Goal: Information Seeking & Learning: Find specific fact

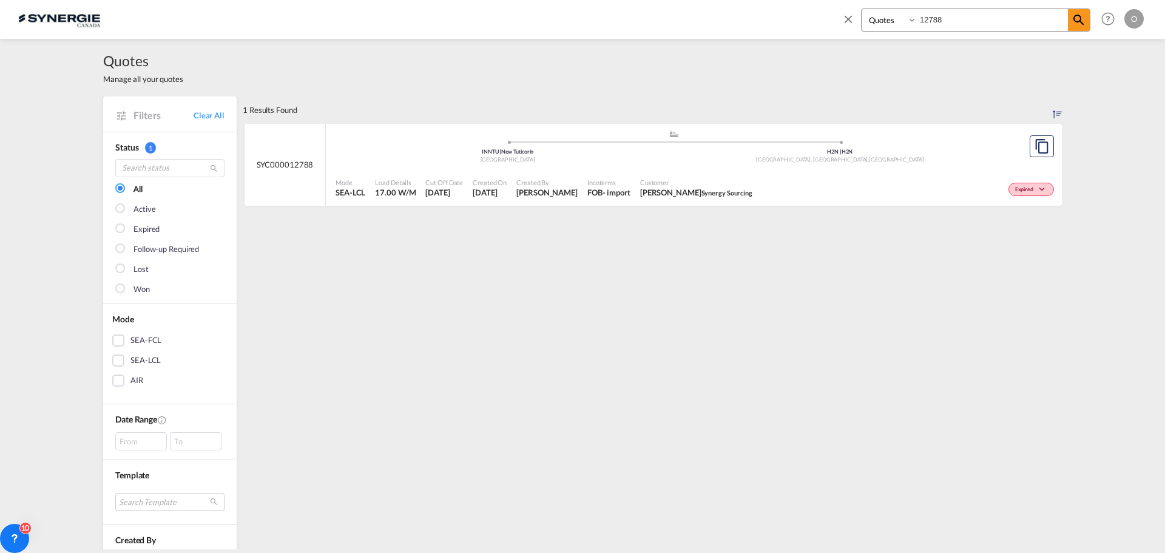
select select "Quotes"
drag, startPoint x: 950, startPoint y: 15, endPoint x: 883, endPoint y: 15, distance: 67.9
click at [883, 15] on div "Bookings Quotes Enquiries 12788" at bounding box center [975, 19] width 229 height 23
click at [532, 197] on span "Pablo Gomez Saldarriaga" at bounding box center [542, 192] width 61 height 11
drag, startPoint x: 963, startPoint y: 23, endPoint x: 895, endPoint y: 19, distance: 67.4
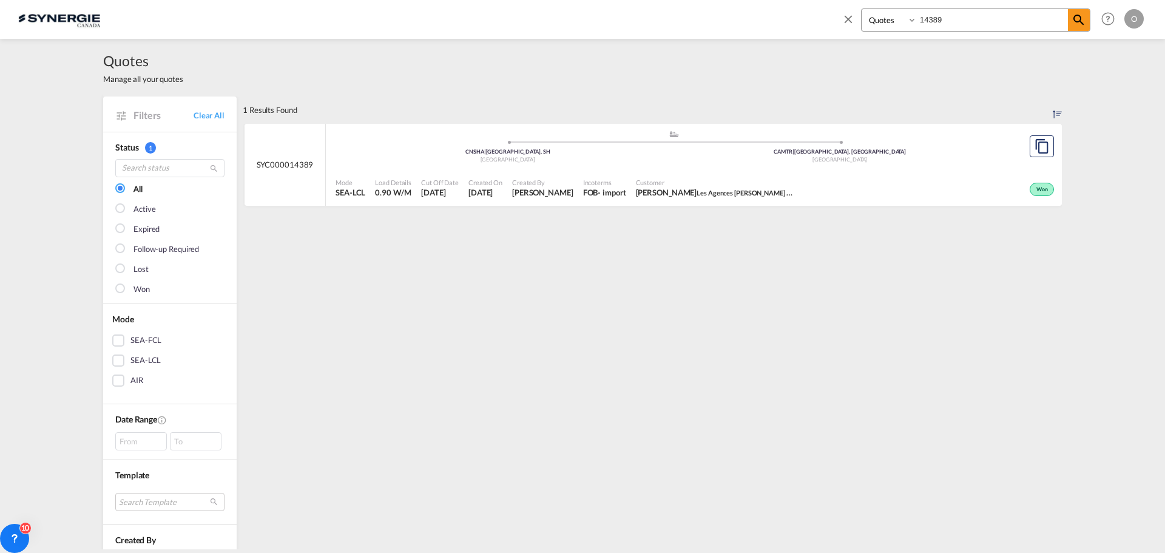
click at [895, 19] on div "Bookings Quotes Enquiries 14389" at bounding box center [975, 19] width 229 height 23
click at [560, 197] on span "Pablo Gomez Saldarriaga" at bounding box center [542, 192] width 61 height 11
drag, startPoint x: 943, startPoint y: 16, endPoint x: 889, endPoint y: 15, distance: 53.4
click at [889, 15] on div "Bookings Quotes Enquiries 14390" at bounding box center [975, 19] width 229 height 23
paste input "SYC000013002"
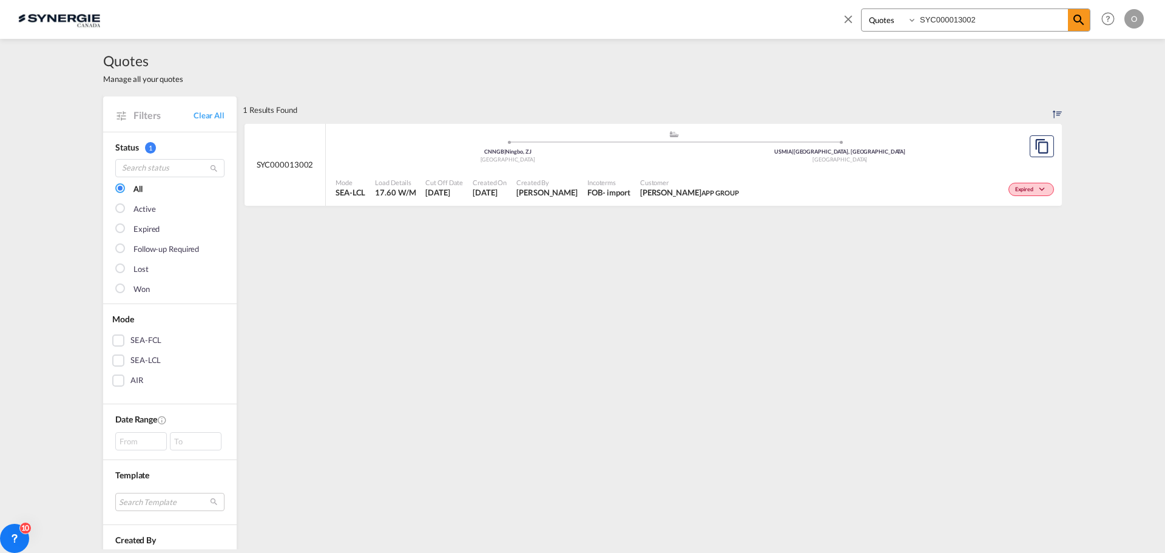
click at [520, 195] on span "Rosa Ho" at bounding box center [546, 192] width 61 height 11
drag, startPoint x: 1006, startPoint y: 20, endPoint x: 869, endPoint y: 20, distance: 137.1
click at [870, 20] on div "Bookings Quotes Enquiries SYC000013002" at bounding box center [975, 19] width 229 height 23
type input "11801"
click at [583, 195] on div "FOB" at bounding box center [590, 192] width 15 height 11
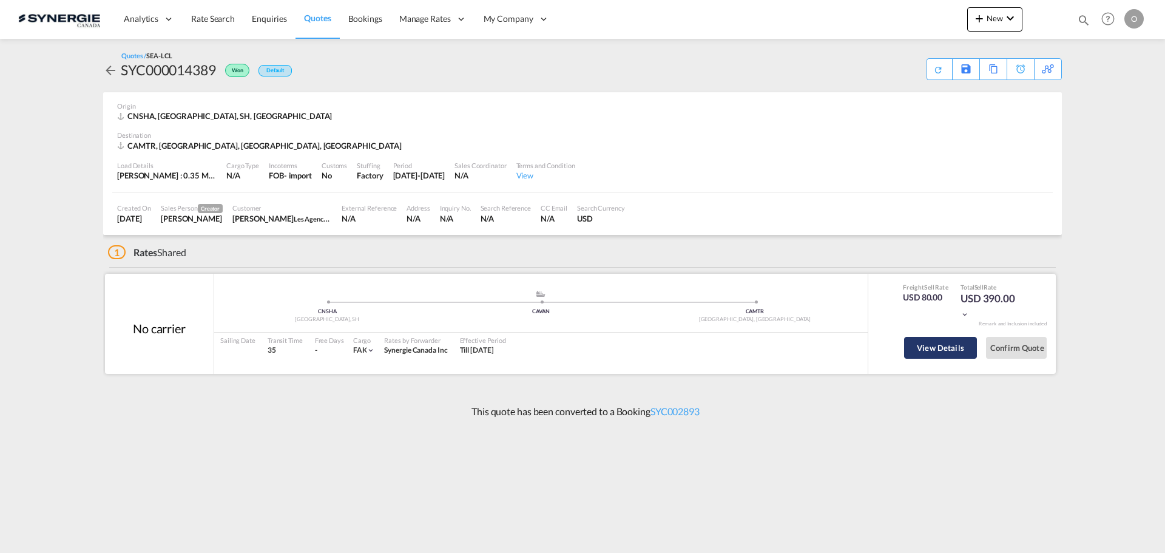
click at [955, 349] on button "View Details" at bounding box center [940, 348] width 73 height 22
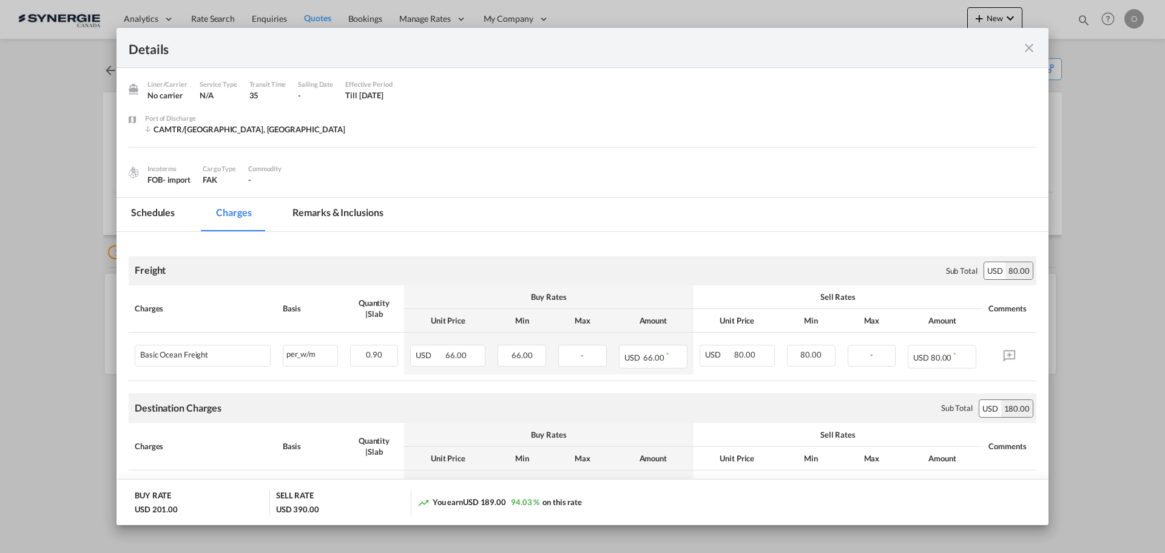
scroll to position [35, 0]
click at [359, 210] on md-tab-item "Remarks & Inclusions" at bounding box center [337, 214] width 119 height 33
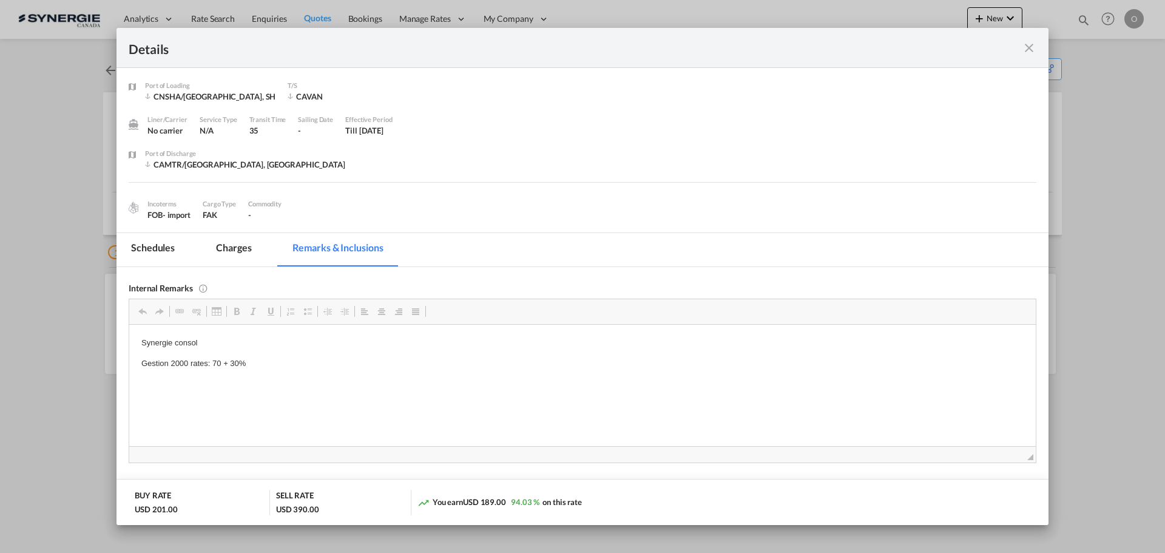
scroll to position [0, 0]
click at [245, 248] on md-tab-item "Charges" at bounding box center [233, 249] width 64 height 33
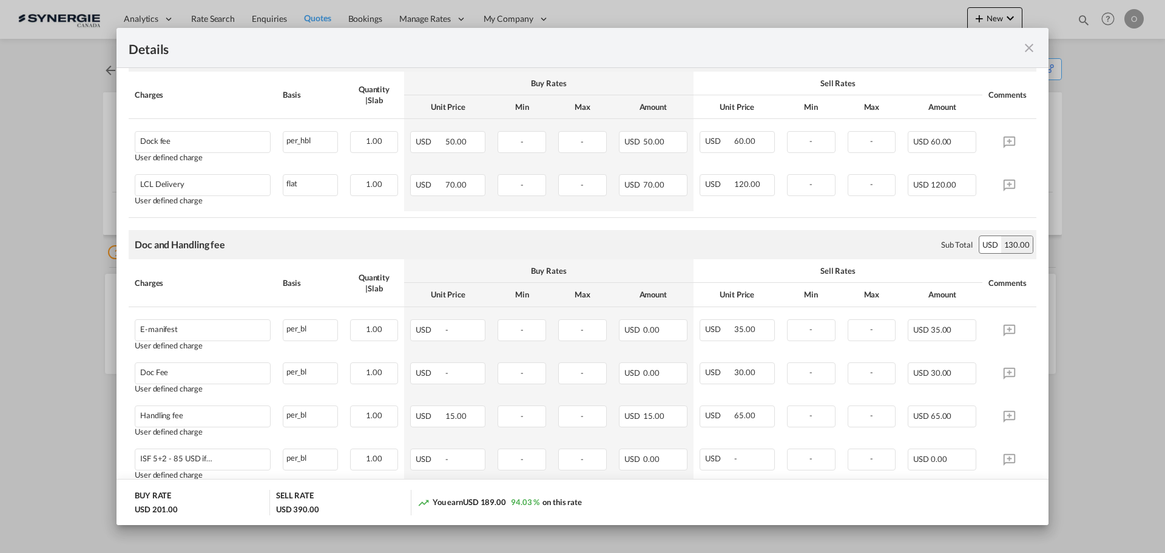
scroll to position [303, 0]
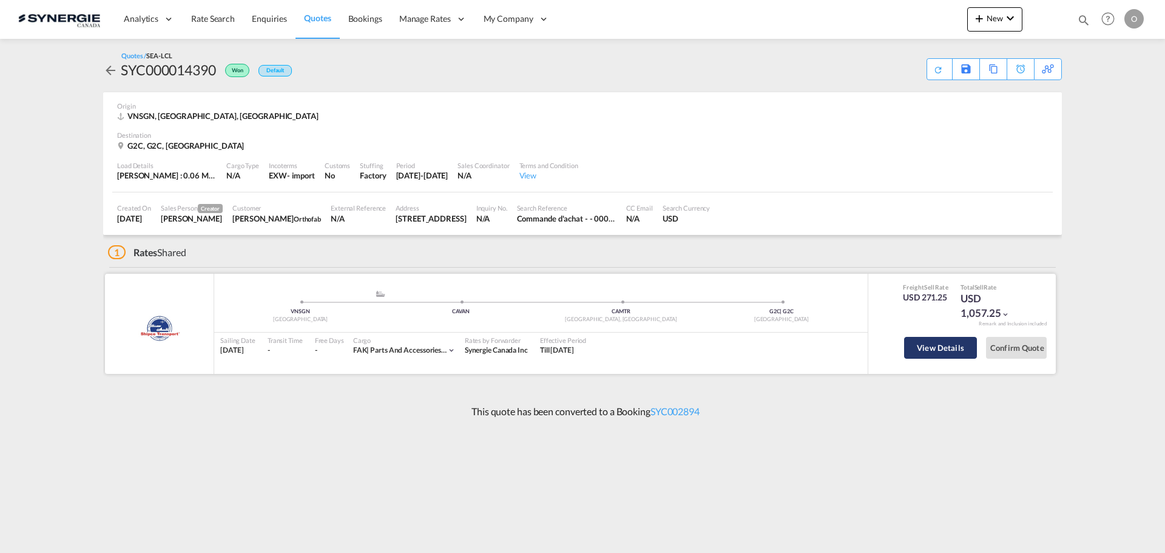
click at [940, 349] on button "View Details" at bounding box center [940, 348] width 73 height 22
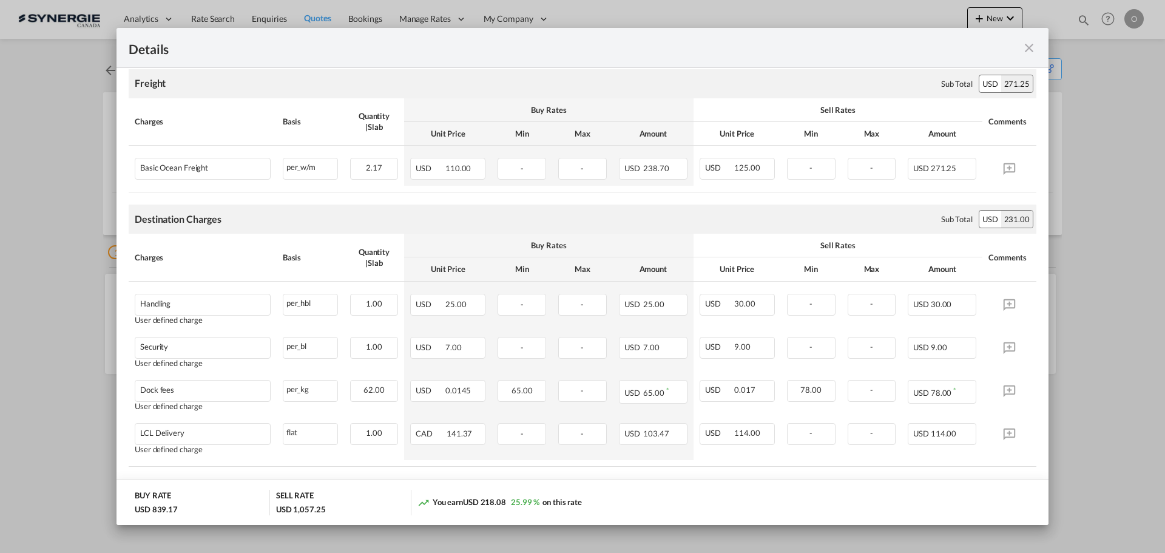
scroll to position [179, 0]
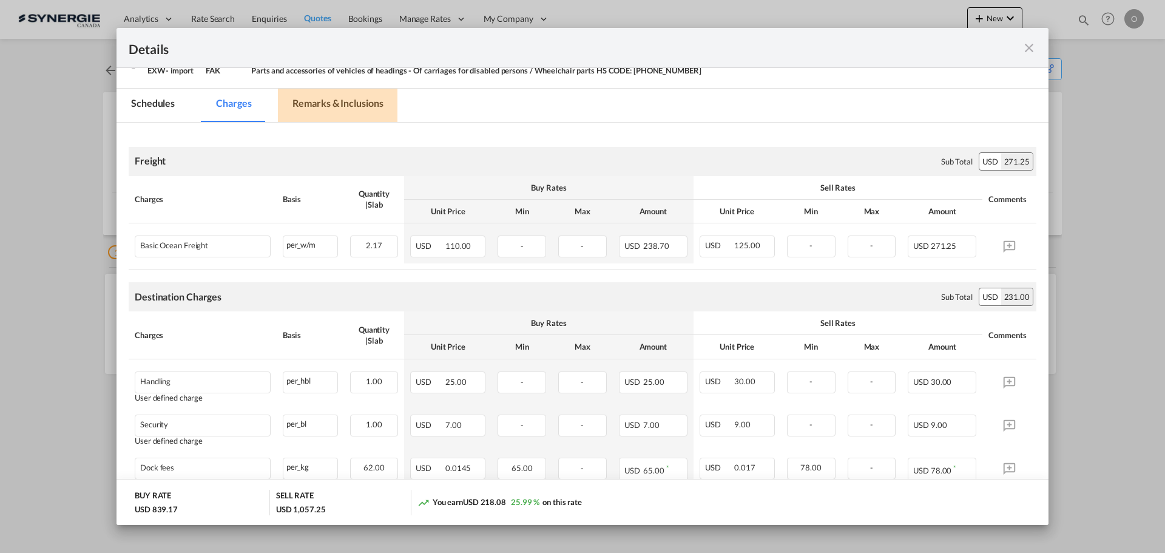
click at [352, 104] on md-tab-item "Remarks & Inclusions" at bounding box center [337, 105] width 119 height 33
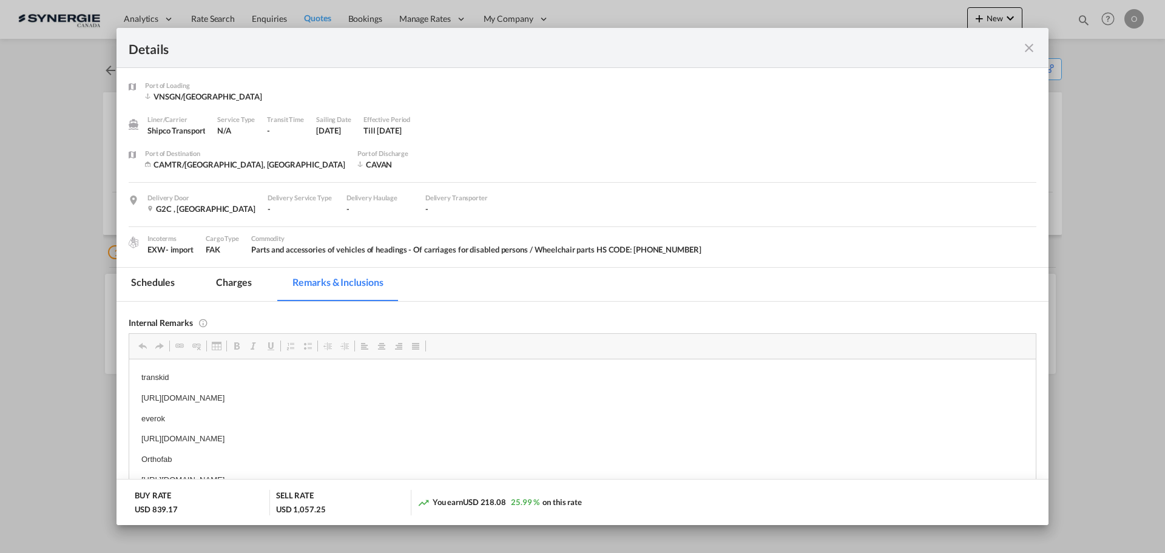
scroll to position [6, 0]
drag, startPoint x: 141, startPoint y: 394, endPoint x: 473, endPoint y: 384, distance: 331.9
copy p "https://app.frontapp.com/open/msg_1gktzykv?key=rrndodOVn0RPobTuMCnNeaY8Ebw7ykSi"
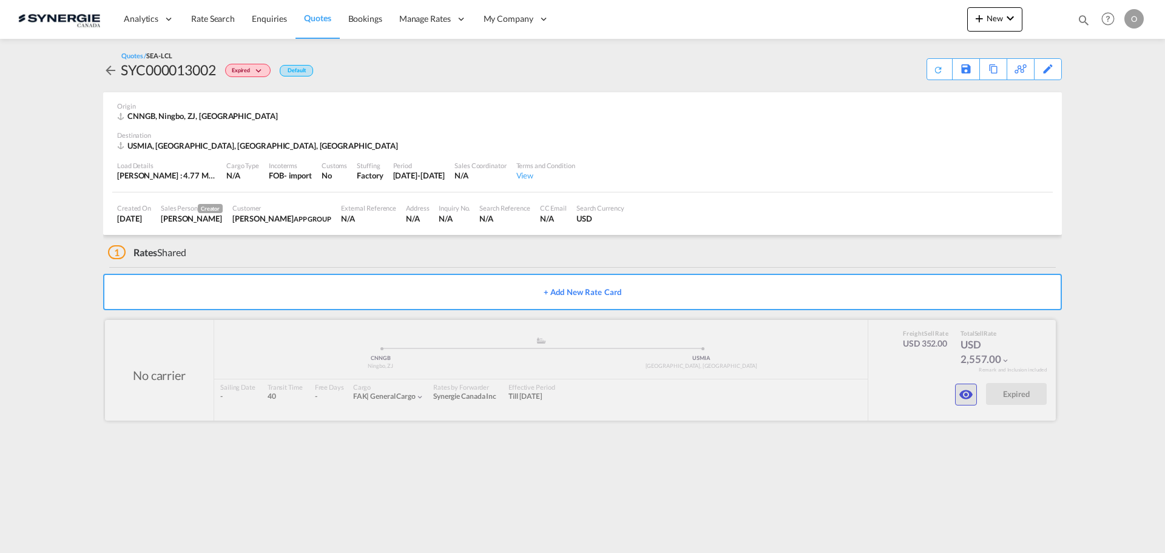
click at [960, 394] on md-icon "icon-eye" at bounding box center [965, 394] width 15 height 15
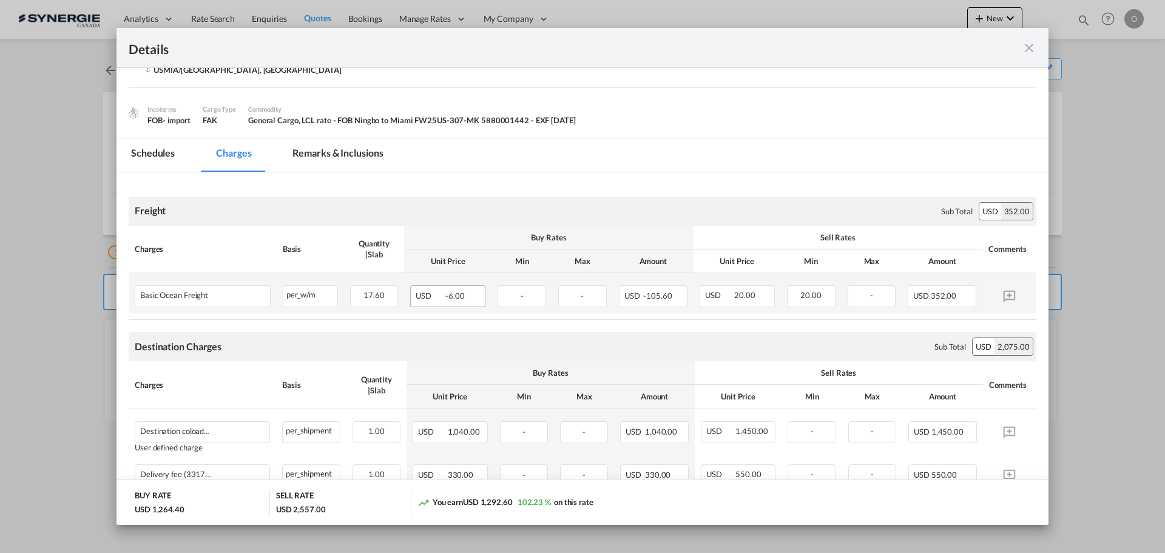
scroll to position [41, 0]
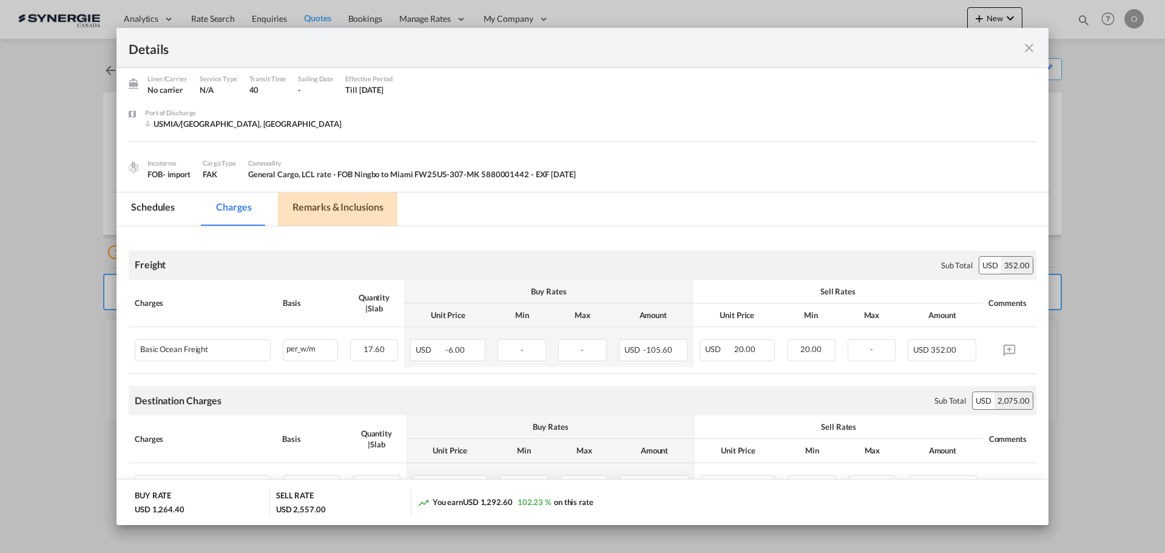
click at [309, 208] on md-tab-item "Remarks & Inclusions" at bounding box center [337, 208] width 119 height 33
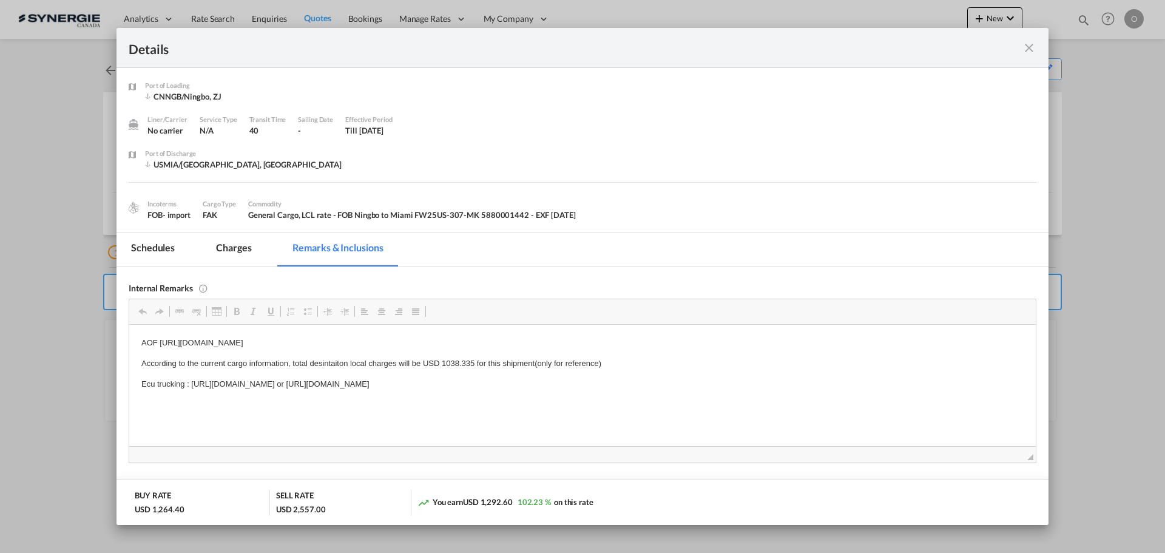
scroll to position [0, 0]
drag, startPoint x: 160, startPoint y: 340, endPoint x: 520, endPoint y: 335, distance: 359.7
click at [520, 335] on html "AOF https://app.frontapp.com/open/msg_1g5vm58v?key=v8ToECv09F1q6CAGsvs_ooBfDHau…" at bounding box center [582, 363] width 906 height 78
copy p "https://app.frontapp.com/open/msg_1g5vm58v?key=v8ToECv09F1q6CAGsvs_ooBfDHaugmX8"
click at [485, 397] on html "AOF https://app.frontapp.com/open/msg_1g5vm58v?key=v8ToECv09F1q6CAGsvs_ooBfDHau…" at bounding box center [582, 363] width 906 height 78
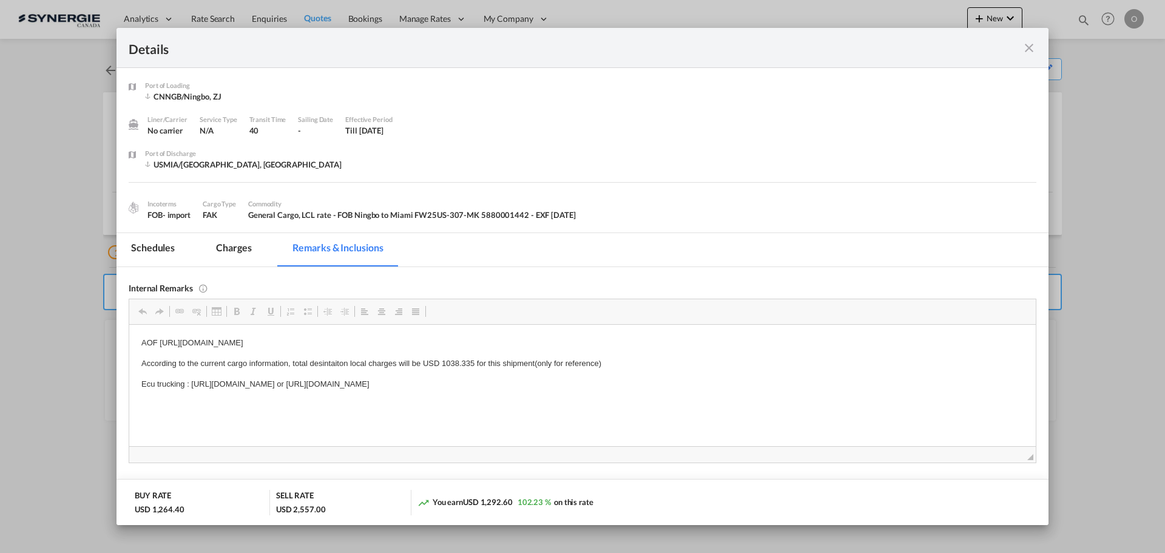
drag, startPoint x: 516, startPoint y: 383, endPoint x: 864, endPoint y: 373, distance: 347.7
click at [864, 373] on body "AOF https://app.frontapp.com/open/msg_1g5vm58v?key=v8ToECv09F1q6CAGsvs_ooBfDHau…" at bounding box center [582, 362] width 882 height 53
copy p "https://app.frontapp.com/open/msg_1g9fil5b?key=2f_E1Zv39Jknzs5fdnpfOKEVXHiwQ5E5"
drag, startPoint x: 188, startPoint y: 379, endPoint x: 505, endPoint y: 379, distance: 317.2
click at [505, 379] on p "Ecu trucking : https://app.frontapp.com/open/msg_1g9fikjz?key=2f_E1Zv39Jknzs5fd…" at bounding box center [582, 383] width 882 height 13
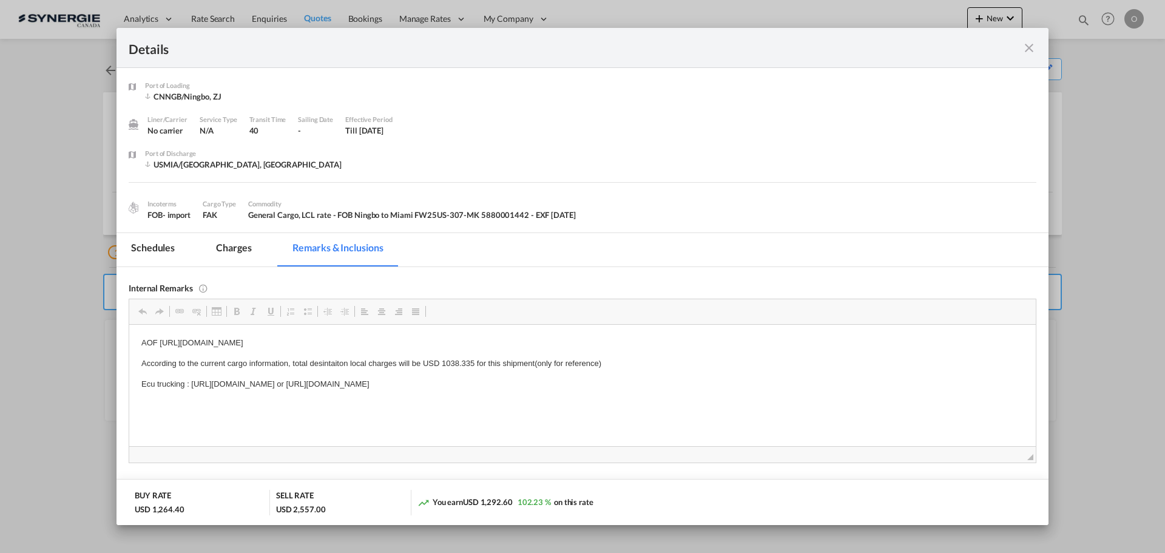
copy p "https://app.frontapp.com/open/msg_1g9fikjz?key=2f_E1Zv39Jknzs5fdnpfOKEVXHiwQ5E5"
drag, startPoint x: 160, startPoint y: 341, endPoint x: 503, endPoint y: 340, distance: 343.3
click at [503, 340] on p "AOF https://app.frontapp.com/open/msg_1g5vm58v?key=v8ToECv09F1q6CAGsvs_ooBfDHau…" at bounding box center [582, 342] width 882 height 13
copy p "https://app.frontapp.com/open/msg_1g5vm58v?key=v8ToECv09F1q6CAGsvs_ooBfDHaugmX8"
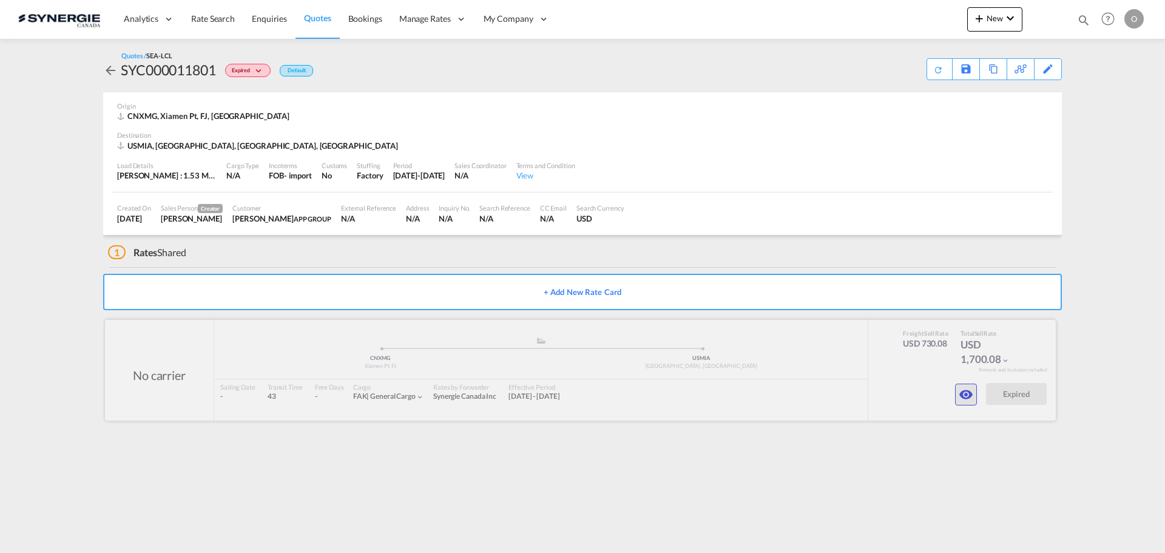
click at [964, 396] on md-icon "icon-eye" at bounding box center [965, 394] width 15 height 15
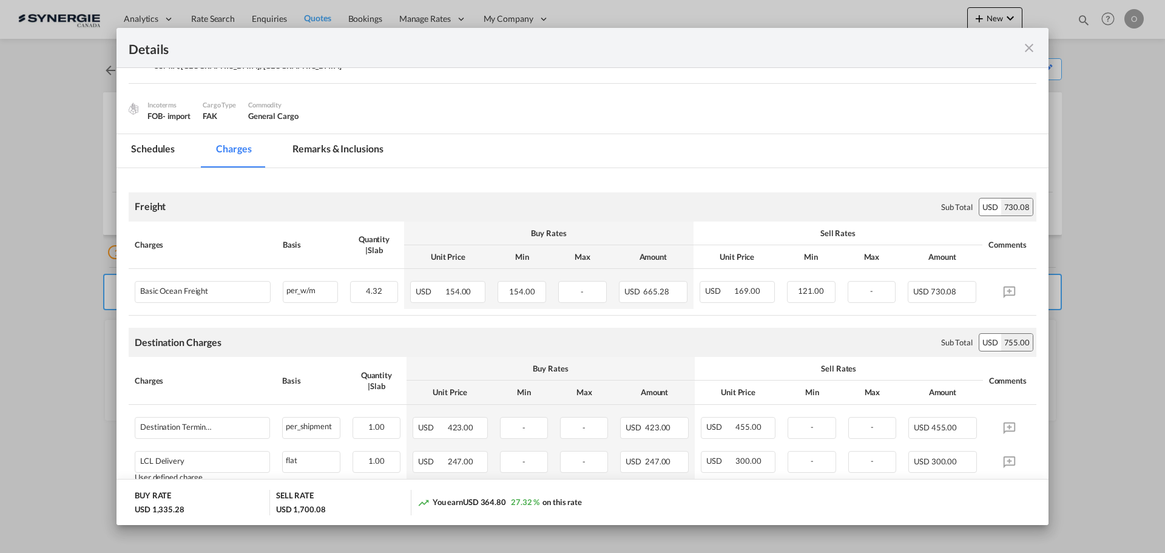
scroll to position [121, 0]
